Goal: Task Accomplishment & Management: Use online tool/utility

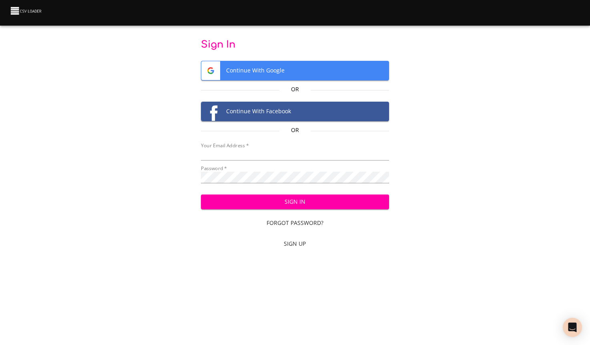
type input "[PERSON_NAME][EMAIL_ADDRESS][PERSON_NAME][DOMAIN_NAME]"
click at [287, 195] on button "Sign In" at bounding box center [295, 201] width 188 height 15
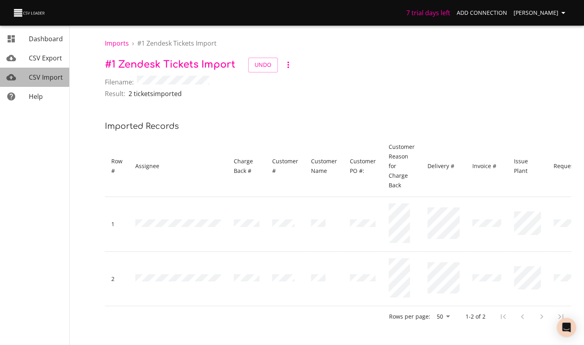
click at [43, 79] on span "CSV Import" at bounding box center [46, 77] width 34 height 9
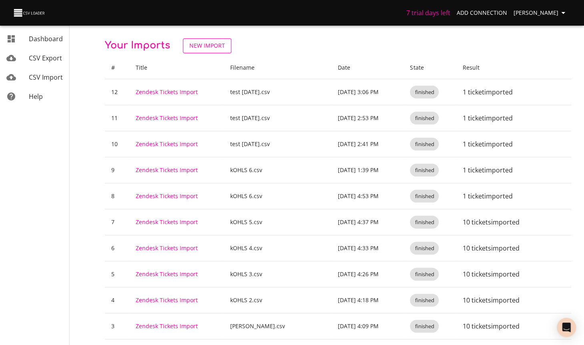
click at [212, 46] on span "New Import" at bounding box center [207, 46] width 36 height 10
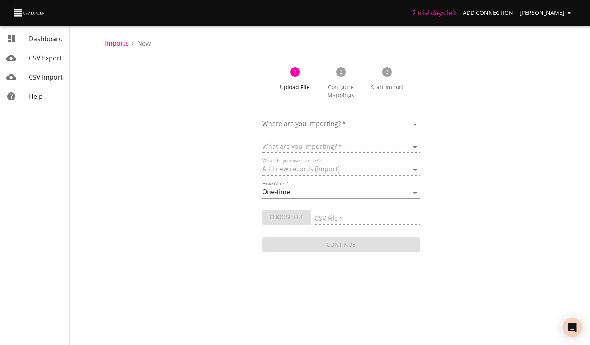
click at [316, 124] on body "7 trial days left Add Connection Michelle Dashboard CSV Export CSV Import Help …" at bounding box center [295, 172] width 590 height 345
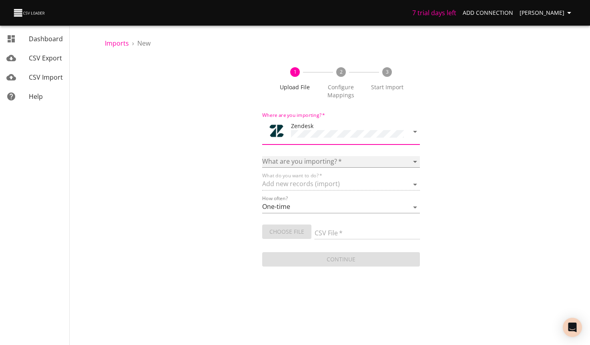
click at [328, 159] on select "Article categories Articles Comments Organizations Ticket forms Tickets Users" at bounding box center [340, 162] width 157 height 12
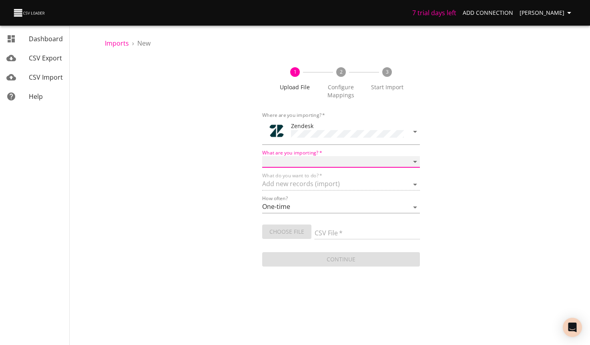
select select "tickets"
click at [262, 156] on select "Article categories Articles Comments Organizations Ticket forms Tickets Users" at bounding box center [340, 162] width 157 height 12
click at [343, 230] on input "CSV File   *" at bounding box center [366, 234] width 105 height 12
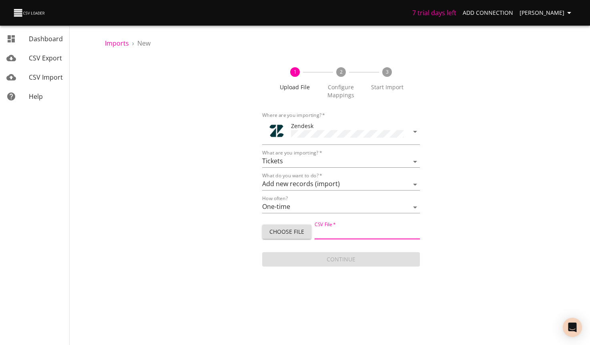
type input "Zendesk upload 10.14.25.csv"
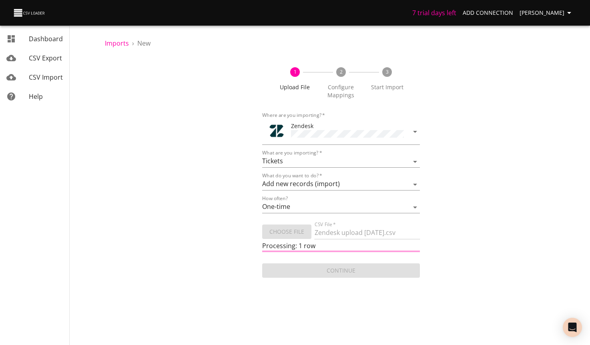
click at [512, 183] on div "1 Upload File 2 Configure Mappings 3 Start Import Where are you importing?   * …" at bounding box center [341, 169] width 472 height 222
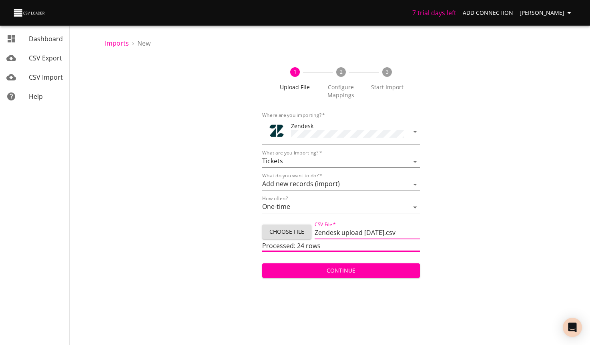
click at [355, 230] on input "Zendesk upload 10.14.25.csv" at bounding box center [366, 234] width 105 height 12
click at [351, 272] on span "Continue" at bounding box center [340, 271] width 144 height 10
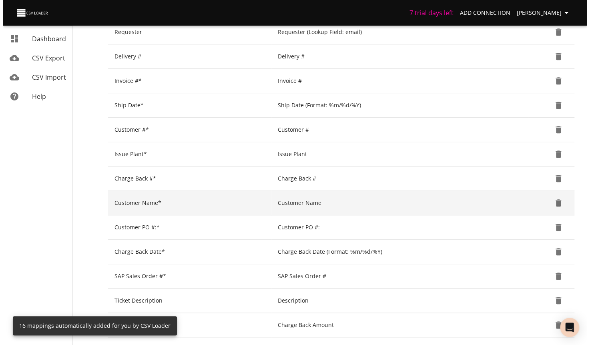
scroll to position [310, 0]
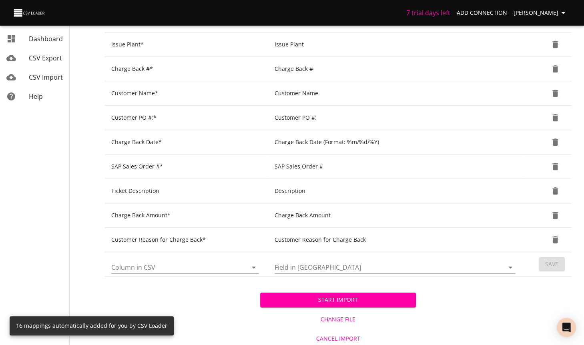
click at [374, 297] on span "Start Import" at bounding box center [337, 300] width 142 height 10
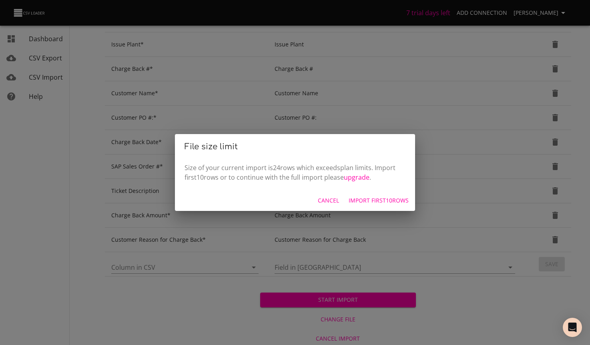
click at [326, 200] on span "Cancel" at bounding box center [328, 201] width 21 height 10
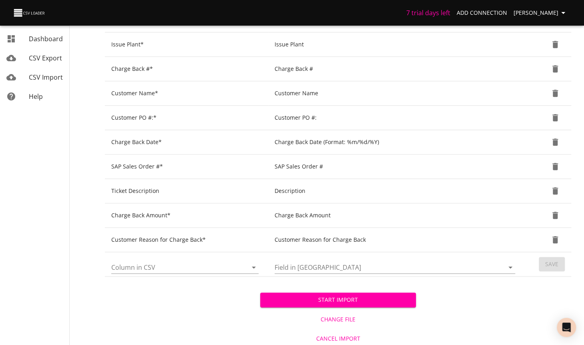
click at [344, 316] on span "Change File" at bounding box center [337, 319] width 149 height 10
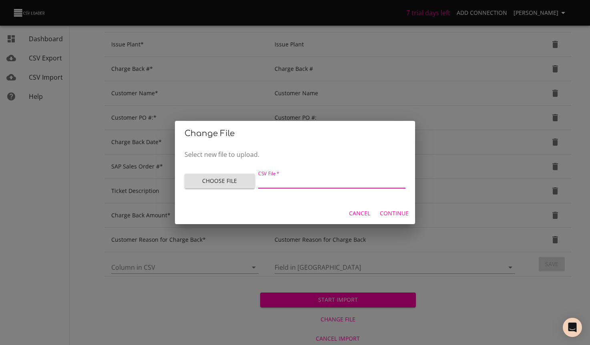
click at [276, 183] on input "CSV File   *" at bounding box center [331, 183] width 147 height 12
type input "DSG upload10.14 -1.csv"
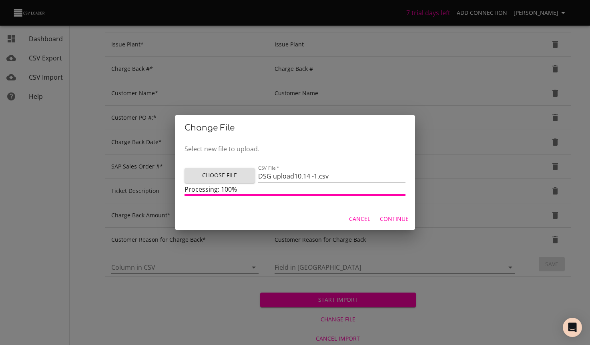
click at [401, 215] on span "Continue" at bounding box center [394, 219] width 29 height 10
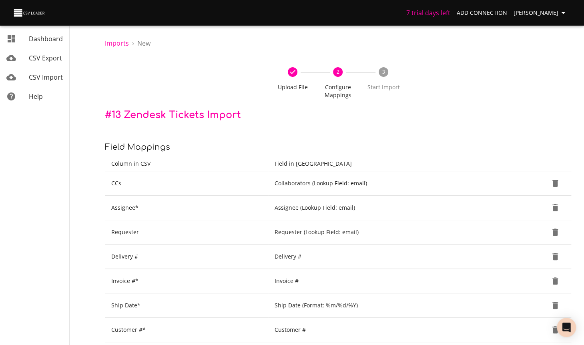
scroll to position [310, 0]
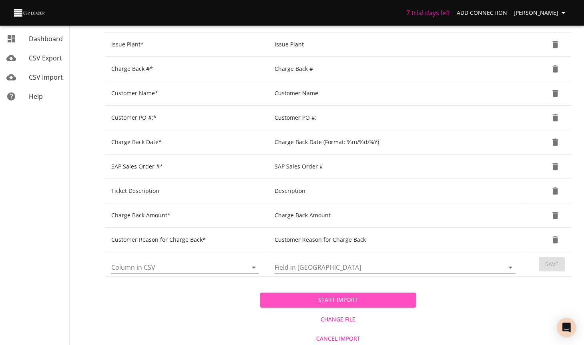
click at [372, 300] on span "Start Import" at bounding box center [337, 300] width 142 height 10
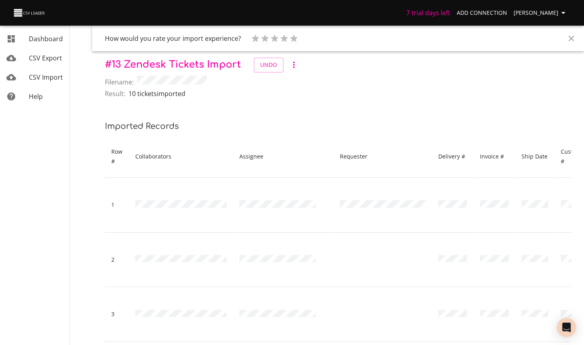
click at [48, 77] on span "CSV Import" at bounding box center [46, 77] width 34 height 9
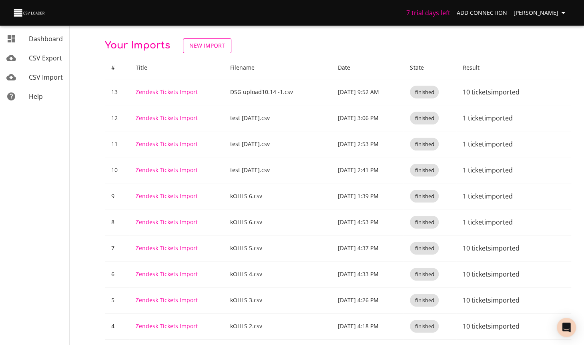
click at [205, 48] on span "New Import" at bounding box center [207, 46] width 36 height 10
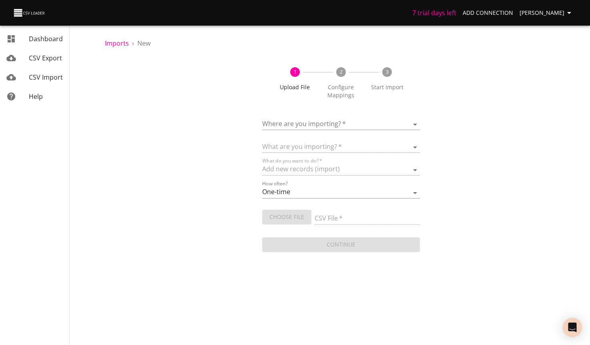
click at [330, 123] on body "7 trial days left Add Connection Michelle Dashboard CSV Export CSV Import Help …" at bounding box center [295, 172] width 590 height 345
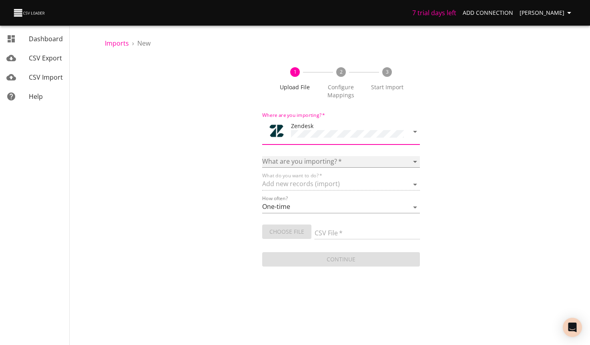
click at [341, 162] on select "Article categories Articles Comments Organizations Ticket forms Tickets Users" at bounding box center [340, 162] width 157 height 12
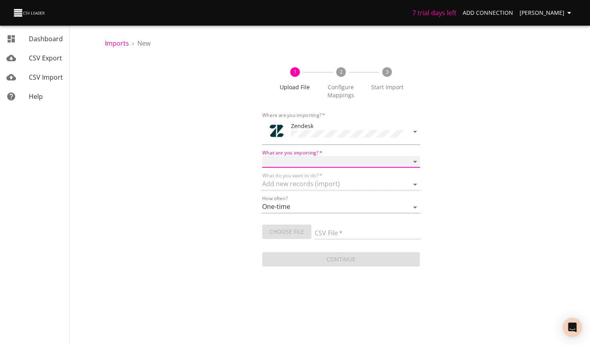
select select "tickets"
click at [262, 156] on select "Article categories Articles Comments Organizations Ticket forms Tickets Users" at bounding box center [340, 162] width 157 height 12
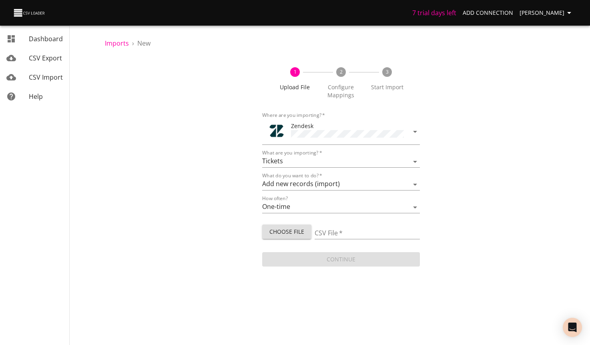
click at [359, 225] on div "CSV File   *" at bounding box center [366, 230] width 105 height 18
type input "DSG upload10.14 -2.csv"
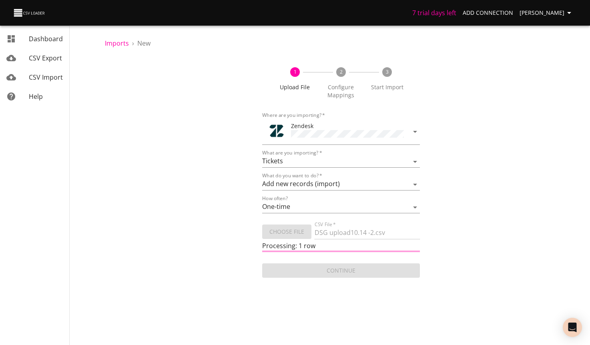
click at [431, 309] on body "7 trial days left Add Connection Michelle Dashboard CSV Export CSV Import Help …" at bounding box center [295, 172] width 590 height 345
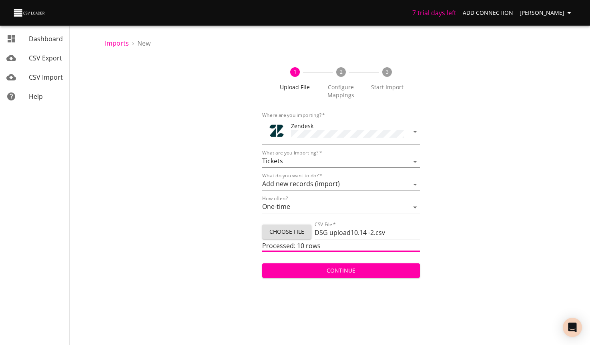
click at [335, 266] on span "Continue" at bounding box center [340, 271] width 144 height 10
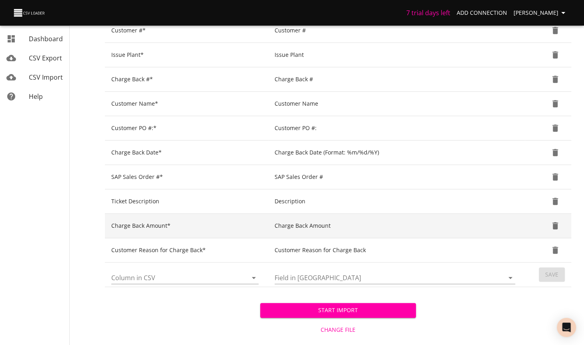
scroll to position [310, 0]
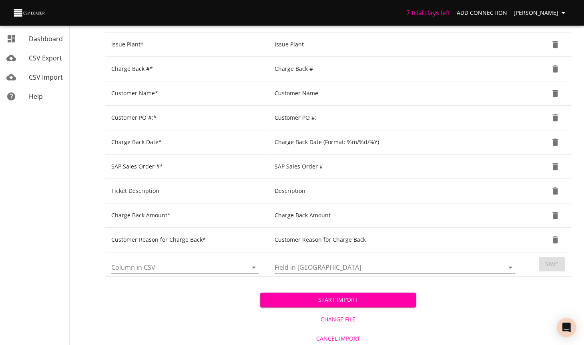
click at [341, 298] on span "Start Import" at bounding box center [337, 300] width 142 height 10
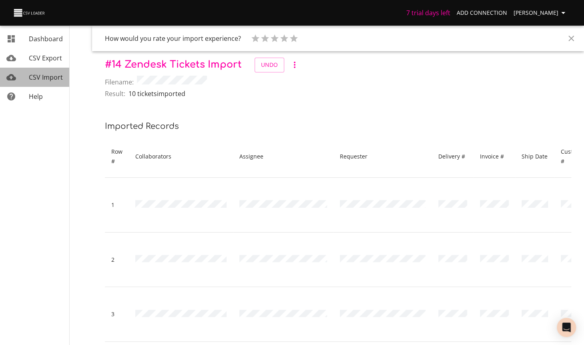
click at [38, 79] on span "CSV Import" at bounding box center [46, 77] width 34 height 9
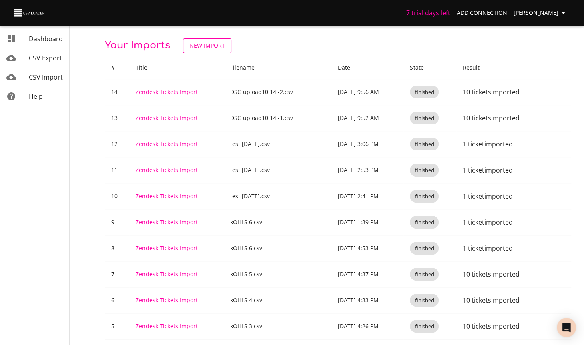
click at [214, 42] on span "New Import" at bounding box center [207, 46] width 36 height 10
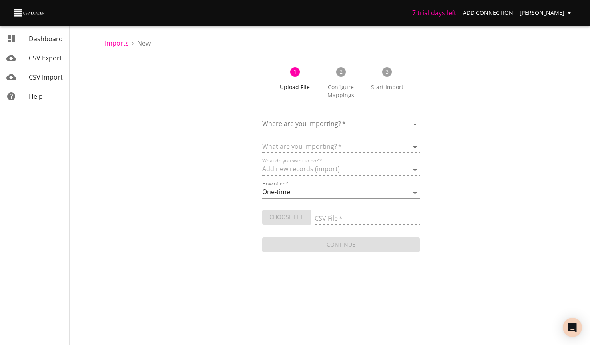
click at [301, 116] on div "Where are you importing?   * ​" at bounding box center [340, 121] width 157 height 18
click at [318, 123] on body "7 trial days left Add Connection Michelle Dashboard CSV Export CSV Import Help …" at bounding box center [295, 172] width 590 height 345
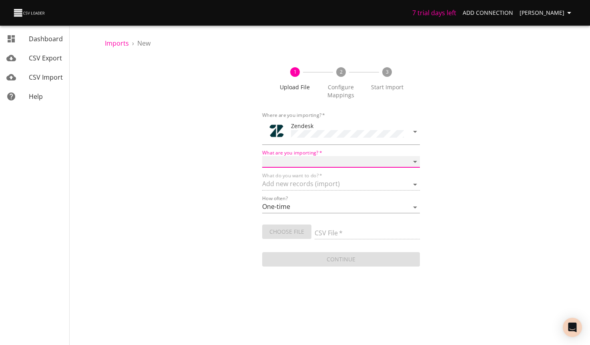
click at [373, 161] on select "Article categories Articles Comments Organizations Ticket forms Tickets Users" at bounding box center [340, 162] width 157 height 12
select select "tickets"
click at [262, 156] on select "Article categories Articles Comments Organizations Ticket forms Tickets Users" at bounding box center [340, 162] width 157 height 12
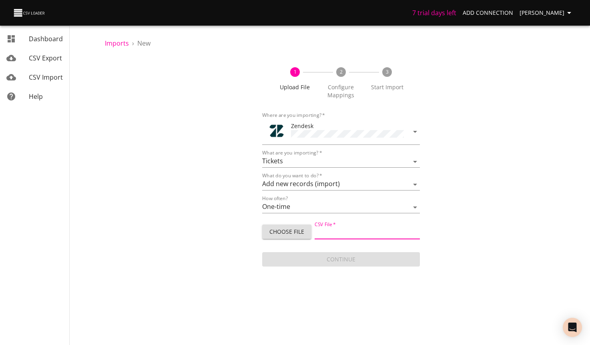
click at [357, 233] on input "CSV File   *" at bounding box center [366, 234] width 105 height 12
type input "DSG upload10.14 -3.csv"
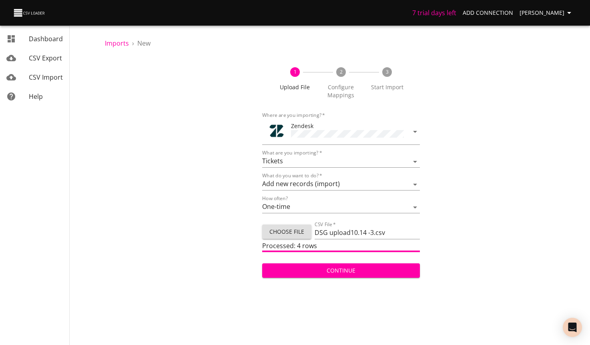
click at [363, 274] on button "Continue" at bounding box center [340, 270] width 157 height 15
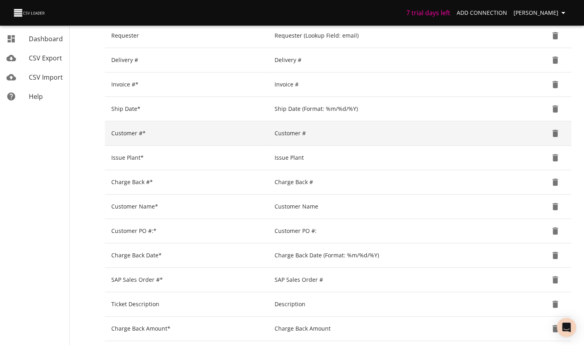
scroll to position [310, 0]
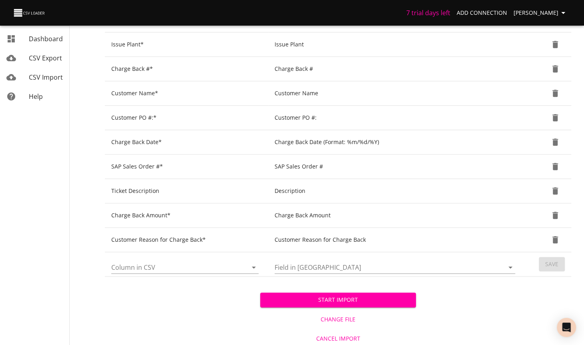
click at [371, 296] on span "Start Import" at bounding box center [337, 300] width 142 height 10
